Goal: Information Seeking & Learning: Find specific fact

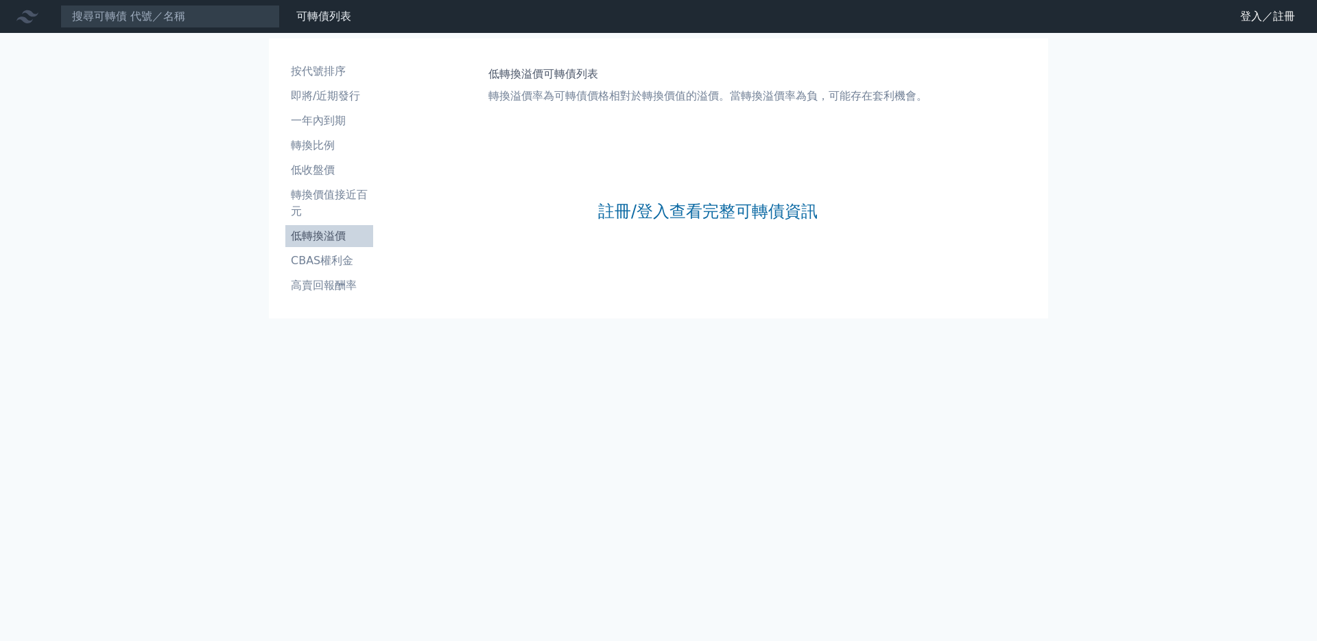
click at [165, 19] on input at bounding box center [170, 16] width 220 height 23
type input "4968"
click at [156, 75] on div "4968 可轉債列表 財務數據 可轉債列表 財務數據 登入／註冊 登入／註冊 按代號排序 即將/近期發行 一年內到期 轉換比例 低收盤價 轉換價值接近百元" at bounding box center [658, 320] width 1317 height 641
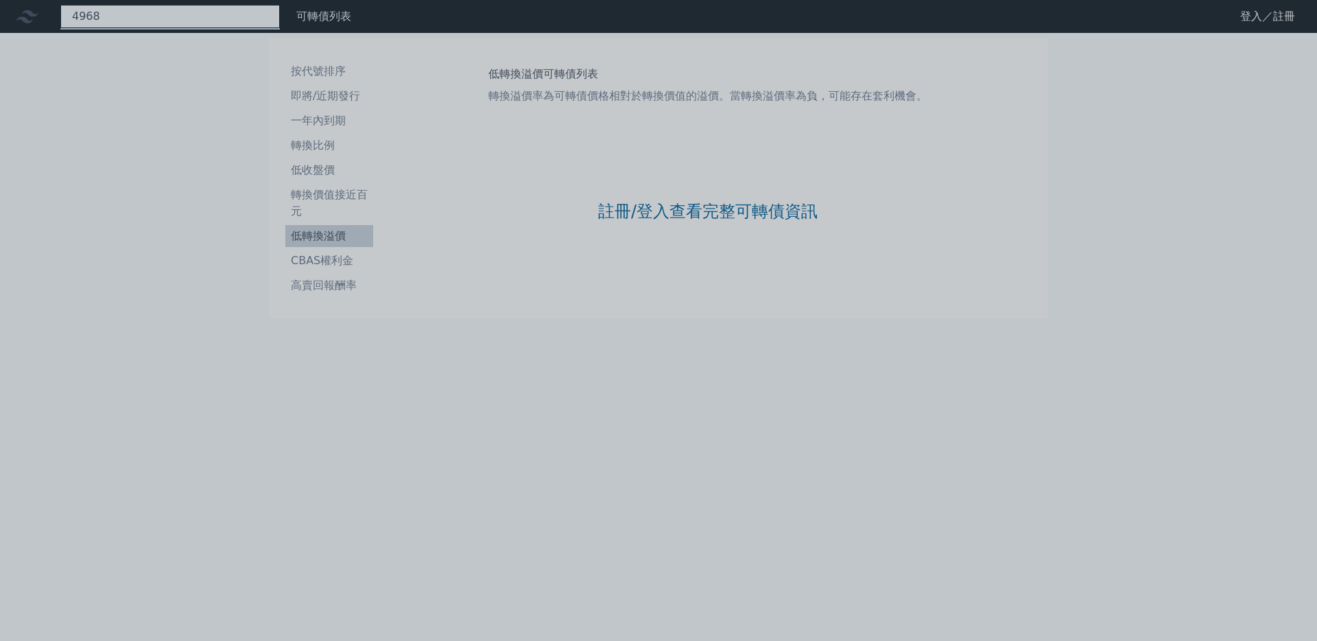
drag, startPoint x: 130, startPoint y: 10, endPoint x: 67, endPoint y: 12, distance: 63.9
click at [67, 12] on div "4968" at bounding box center [170, 16] width 220 height 23
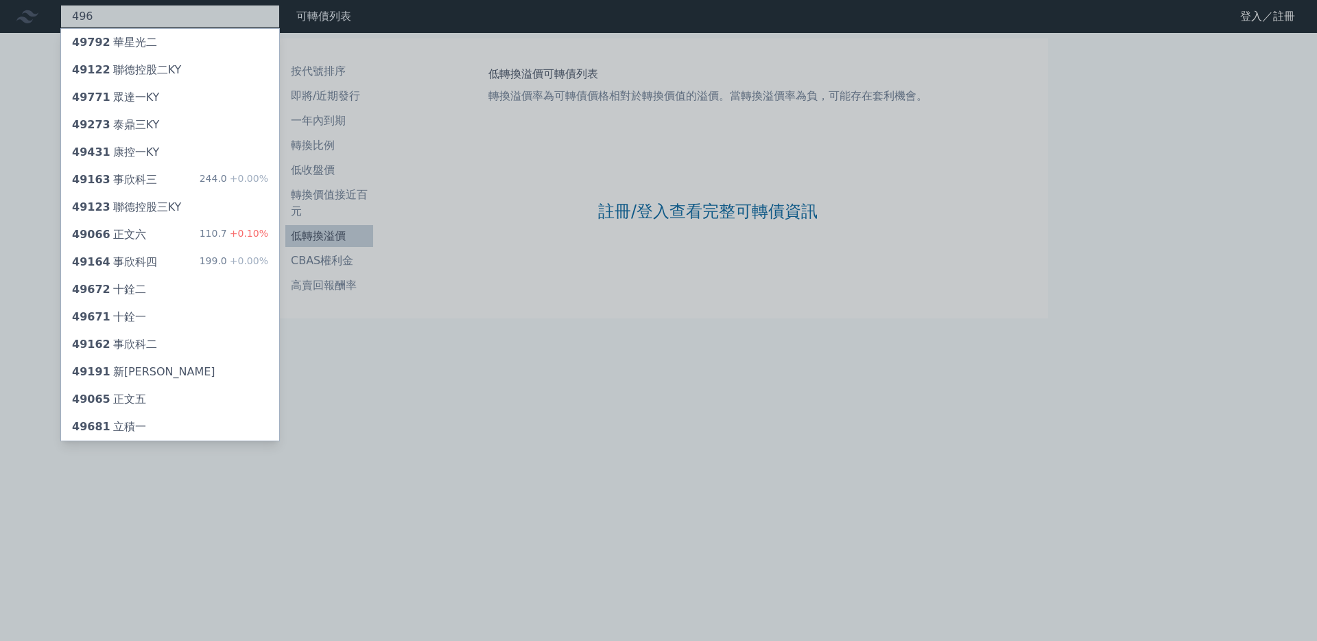
type input "4968"
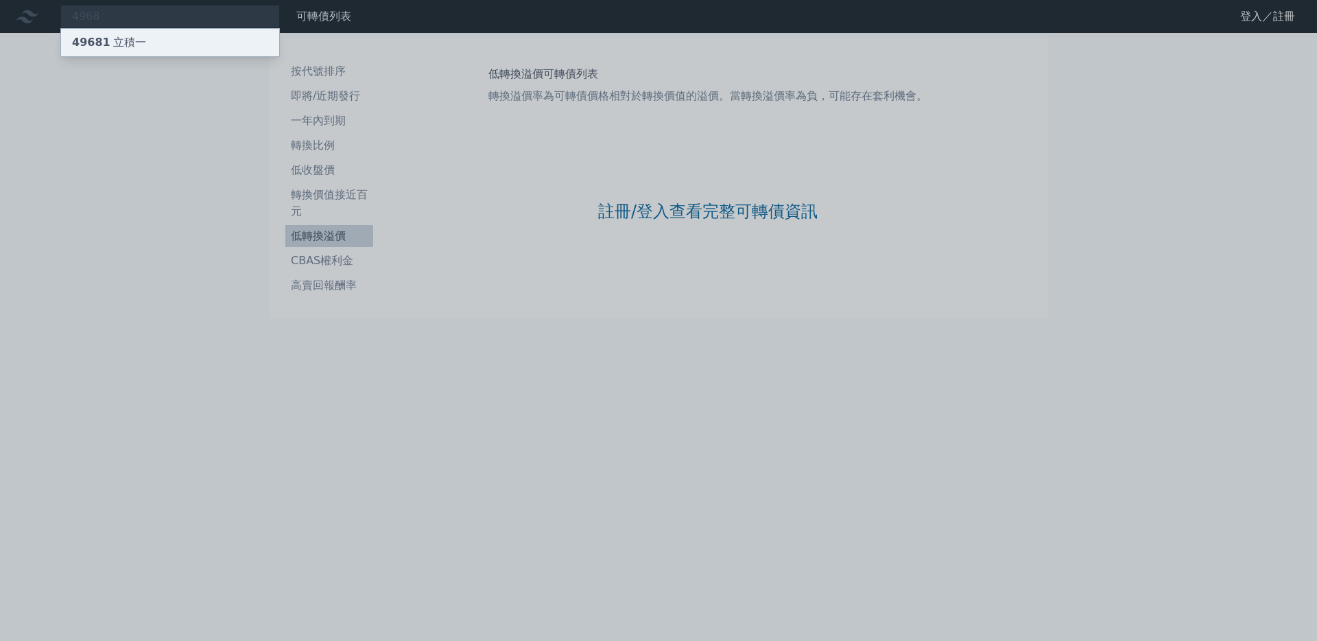
click at [179, 35] on div "49681 立積一" at bounding box center [170, 42] width 218 height 27
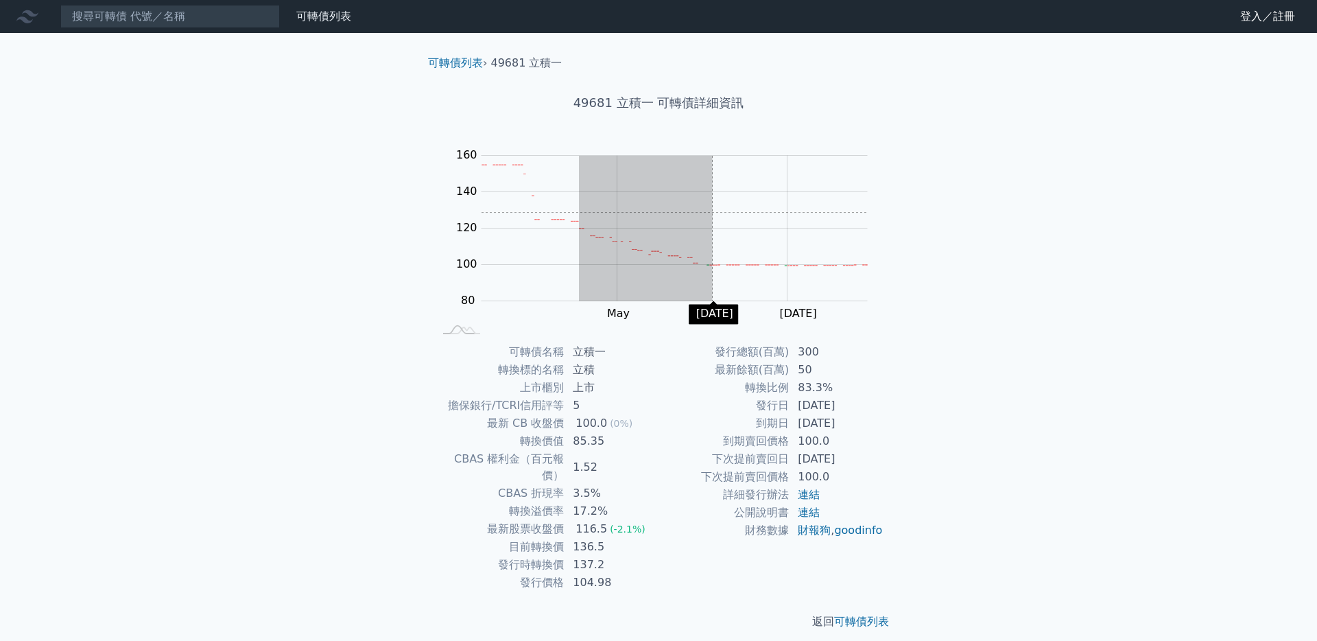
click at [712, 212] on rect "Chart" at bounding box center [675, 228] width 386 height 145
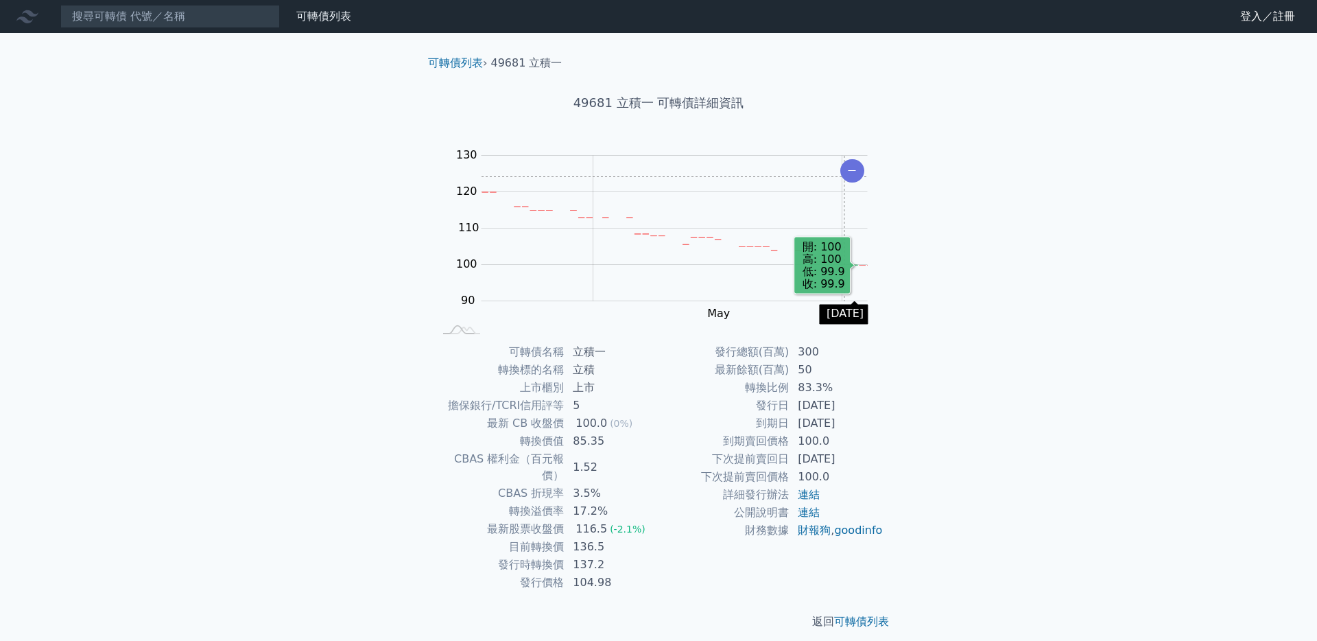
click at [845, 176] on icon "Chart" at bounding box center [852, 170] width 24 height 23
